Goal: Information Seeking & Learning: Find specific fact

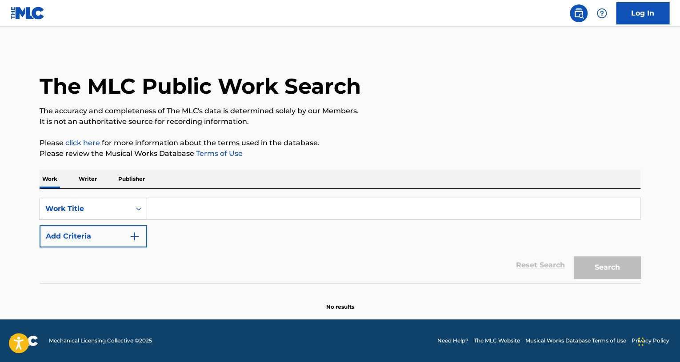
click at [186, 219] on input "Search Form" at bounding box center [393, 208] width 493 height 21
click at [184, 215] on input "Search Form" at bounding box center [393, 208] width 493 height 21
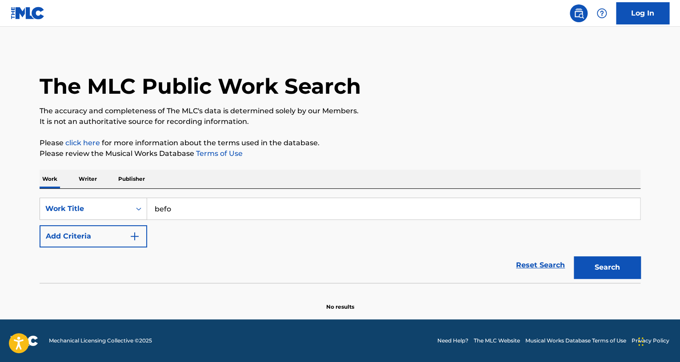
type input "befo"
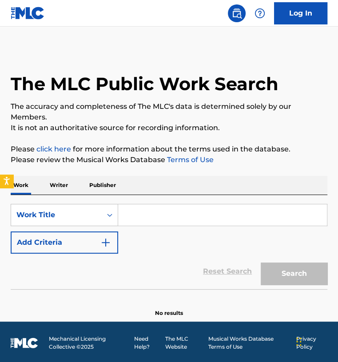
click at [170, 212] on input "Search Form" at bounding box center [222, 215] width 209 height 21
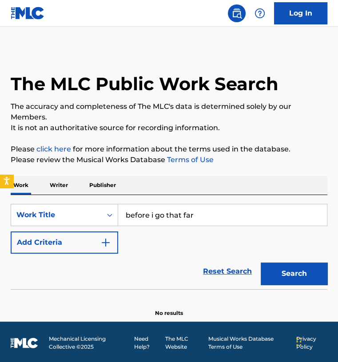
type input "before i go that far"
click at [261, 263] on button "Search" at bounding box center [294, 274] width 67 height 22
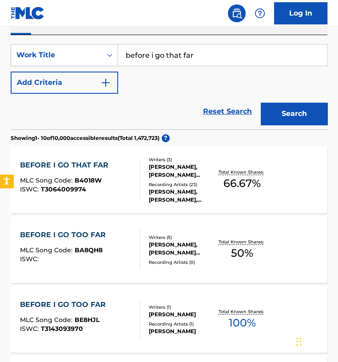
scroll to position [161, 0]
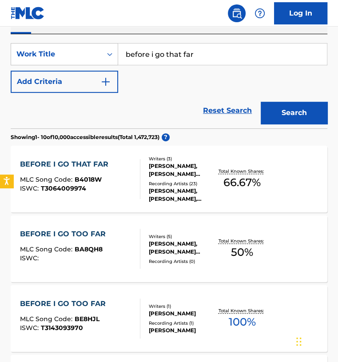
click at [118, 199] on div "BEFORE I GO THAT FAR MLC Song Code : B4018W ISWC : T3064009974 Writers ( 3 ) JI…" at bounding box center [169, 179] width 317 height 67
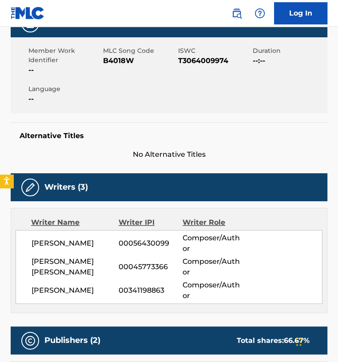
scroll to position [170, 0]
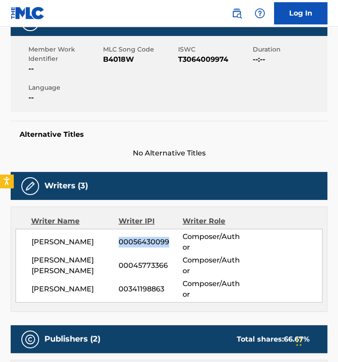
drag, startPoint x: 119, startPoint y: 241, endPoint x: 169, endPoint y: 233, distance: 50.6
click at [169, 233] on div "JIM MCBRIDE 00056430099 Composer/Author" at bounding box center [177, 242] width 291 height 21
copy span "00056430099"
click at [237, 177] on div "Writers (3)" at bounding box center [169, 186] width 317 height 28
drag, startPoint x: 119, startPoint y: 290, endPoint x: 173, endPoint y: 288, distance: 53.8
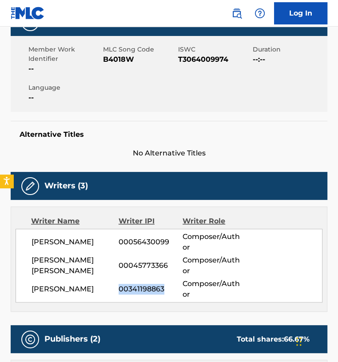
click at [173, 288] on span "00341198863" at bounding box center [151, 289] width 64 height 11
copy span "00341198863"
